Goal: Check status: Check status

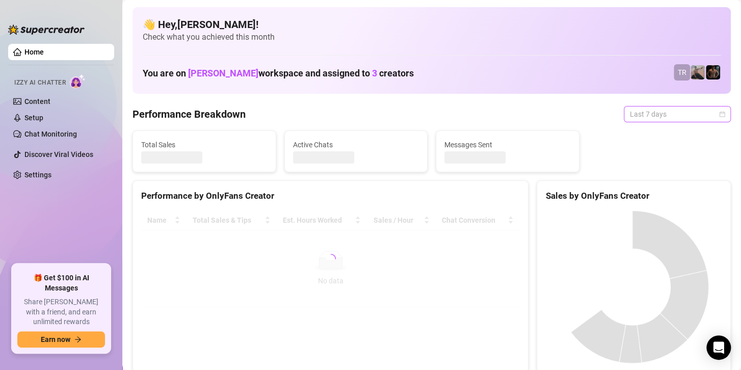
click at [646, 114] on span "Last 7 days" at bounding box center [677, 114] width 95 height 15
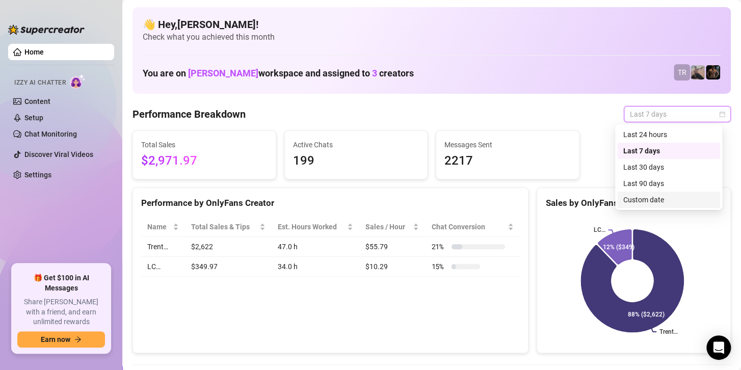
click at [642, 198] on div "Custom date" at bounding box center [668, 199] width 91 height 11
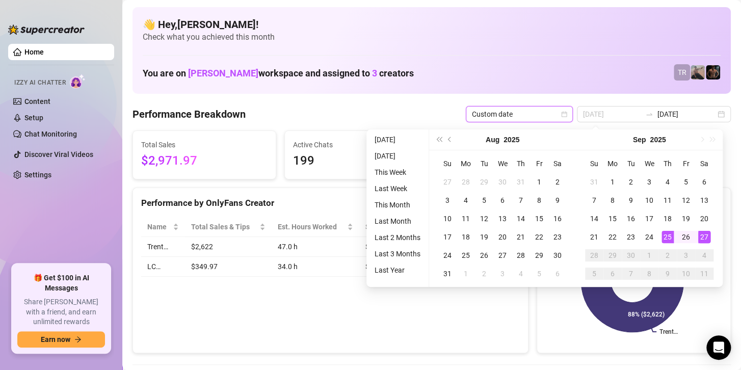
type input "[DATE]"
click at [706, 237] on div "27" at bounding box center [704, 237] width 12 height 12
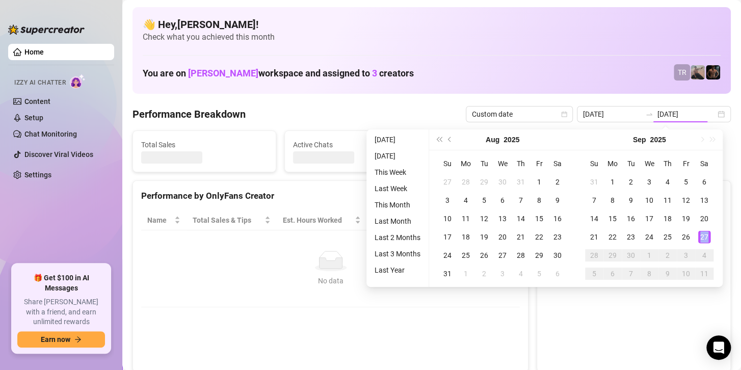
type input "[DATE]"
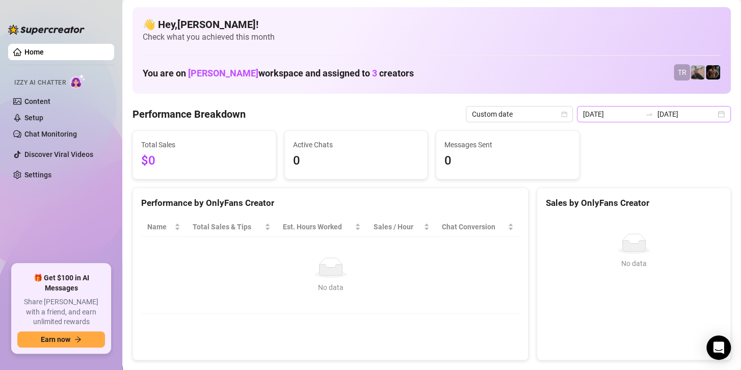
click at [648, 114] on icon "swap-right" at bounding box center [649, 114] width 8 height 8
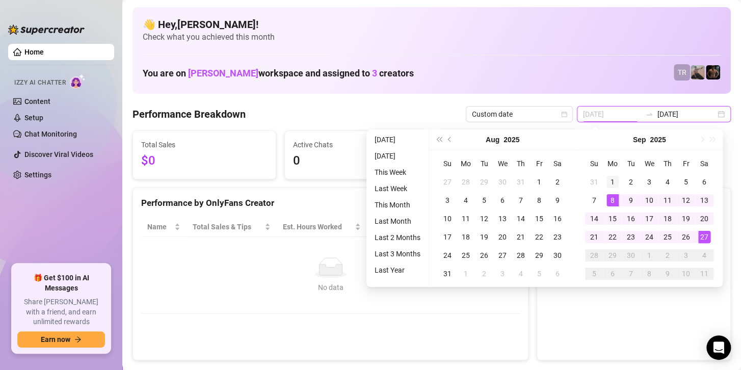
type input "[DATE]"
click at [613, 183] on div "1" at bounding box center [612, 182] width 12 height 12
type input "[DATE]"
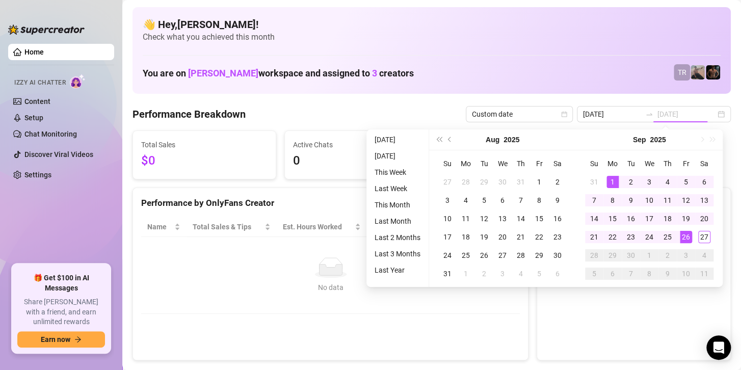
click at [687, 235] on div "26" at bounding box center [686, 237] width 12 height 12
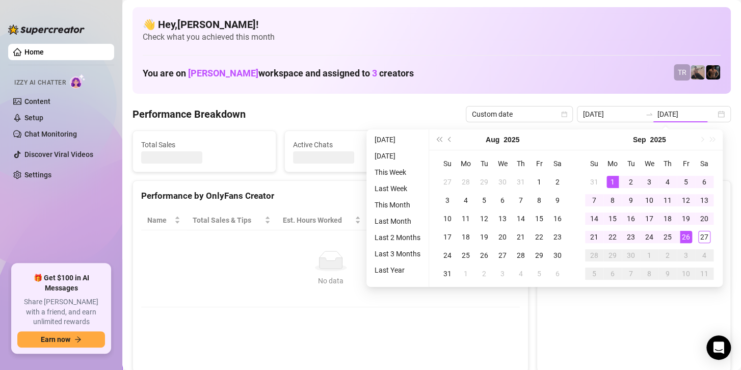
type input "[DATE]"
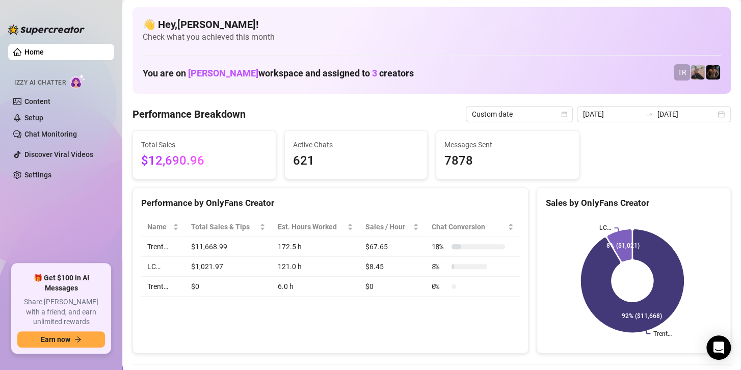
click at [665, 167] on div "Total Sales $12,690.96 Active Chats 621 Messages Sent 7878" at bounding box center [431, 154] width 606 height 49
